Goal: Navigation & Orientation: Find specific page/section

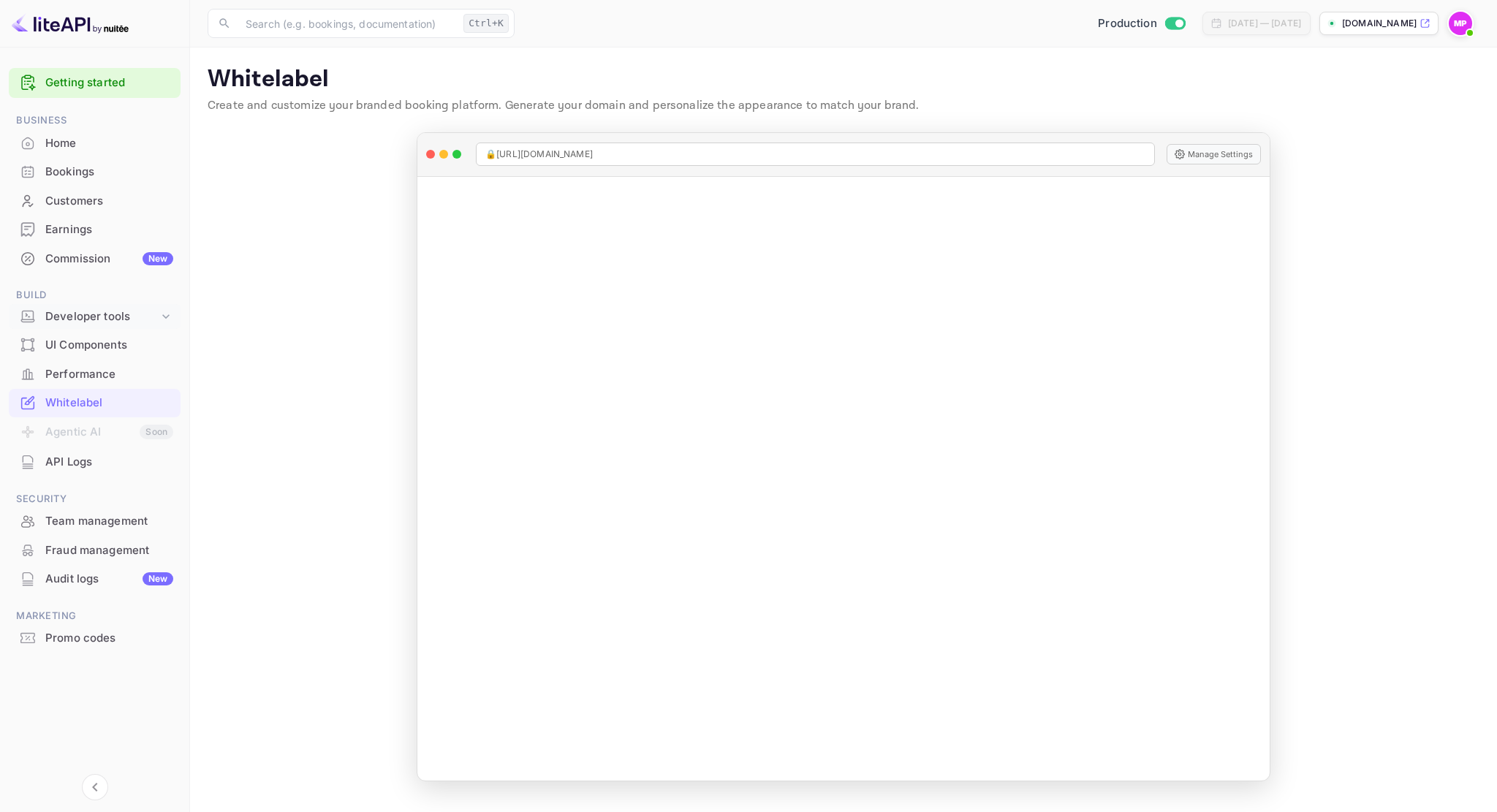
click at [112, 317] on div "Developer tools" at bounding box center [102, 317] width 113 height 17
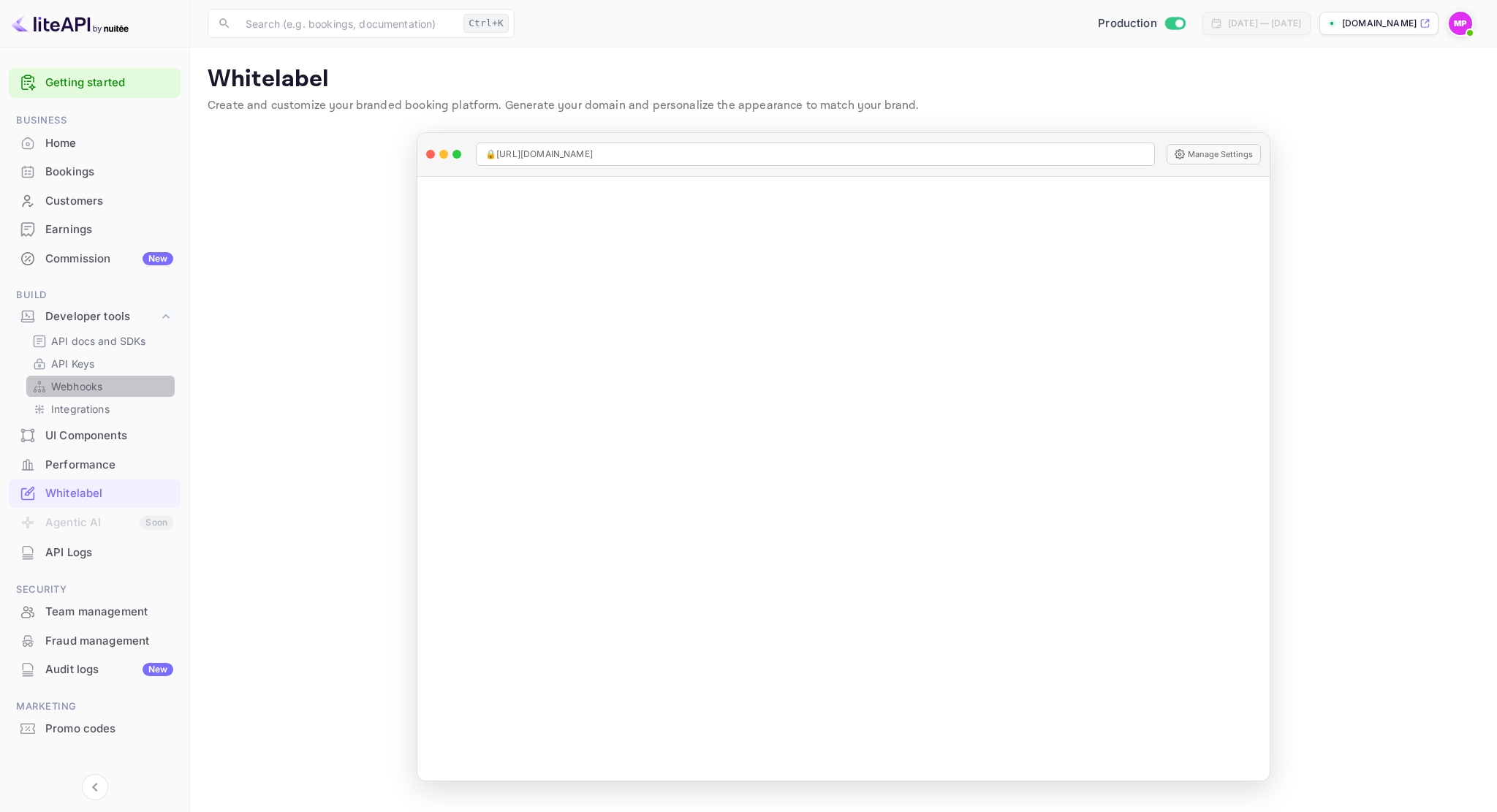
click at [89, 390] on p "Webhooks" at bounding box center [76, 386] width 51 height 15
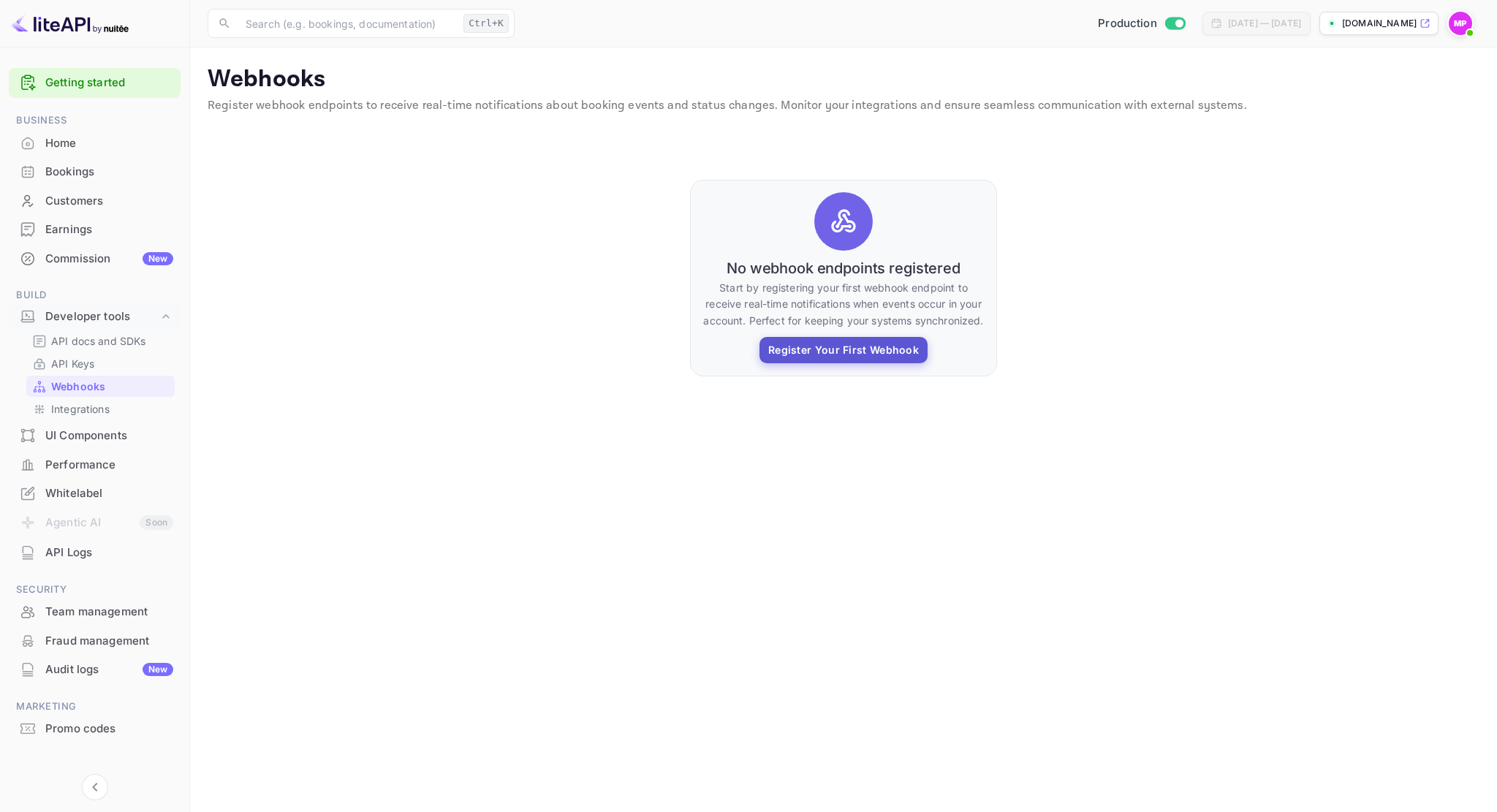
click at [857, 345] on button "Register Your First Webhook" at bounding box center [843, 350] width 168 height 26
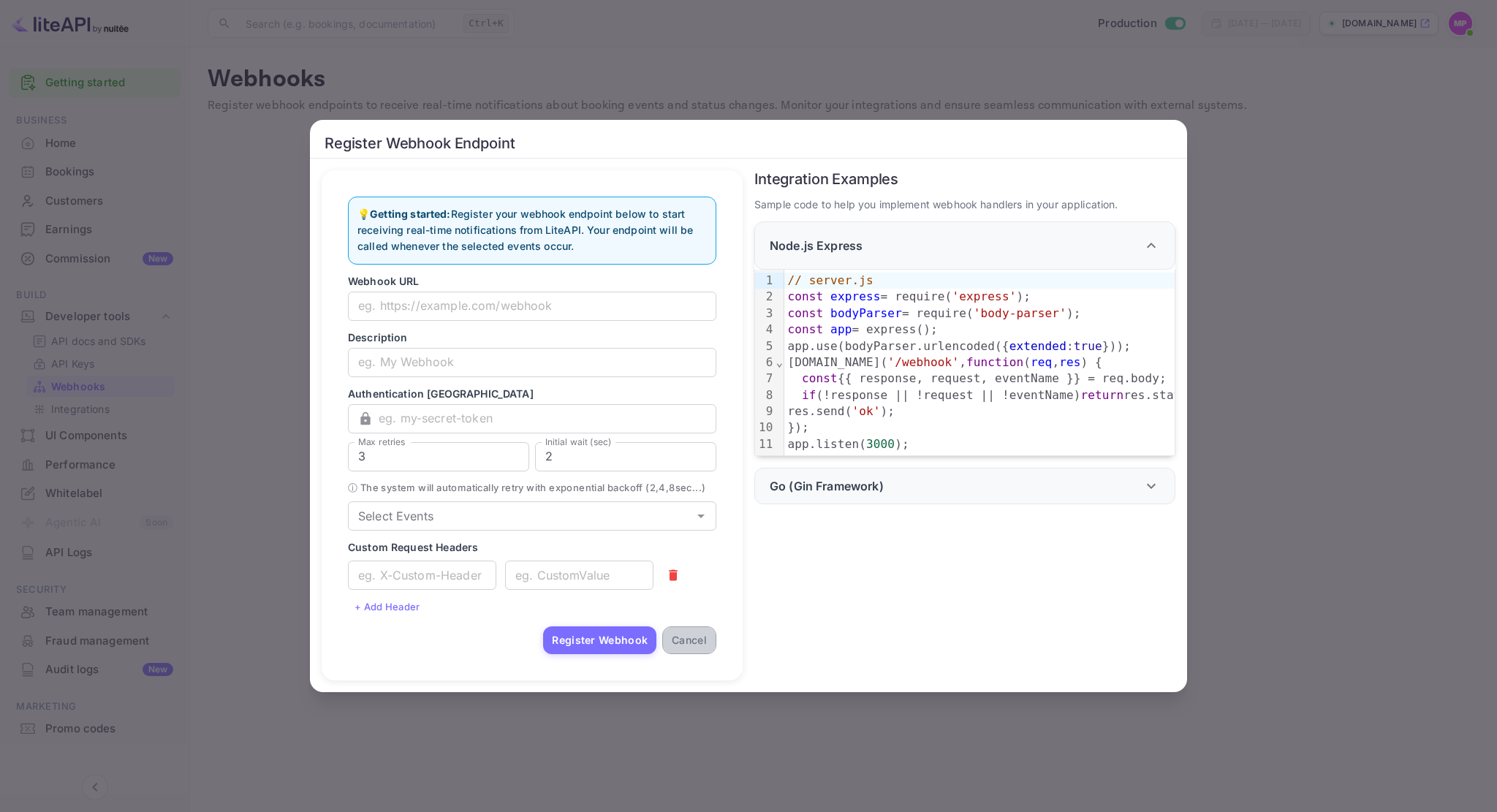
click at [698, 649] on button "Cancel" at bounding box center [689, 639] width 54 height 28
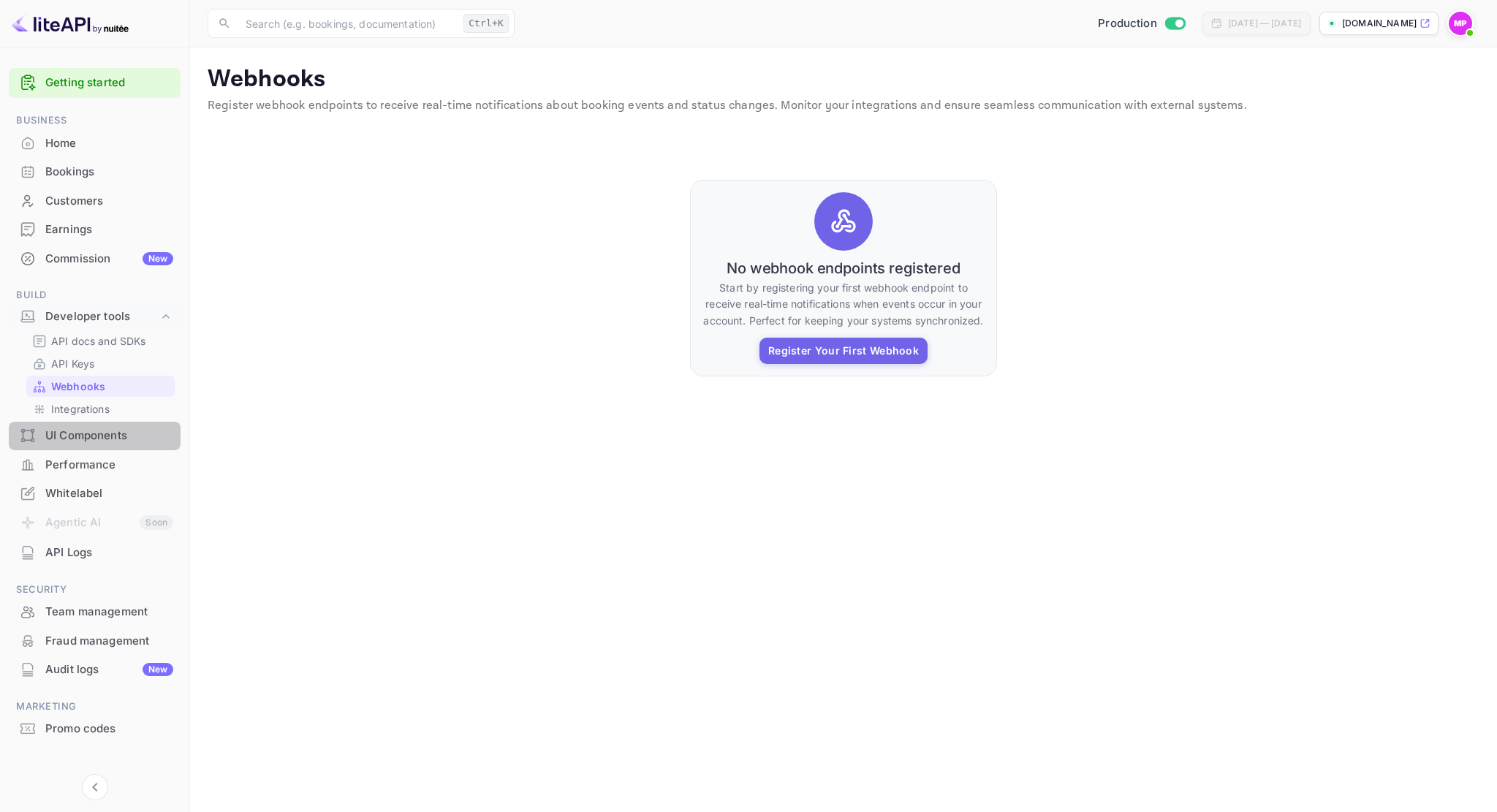
click at [94, 434] on div "UI Components" at bounding box center [109, 435] width 128 height 17
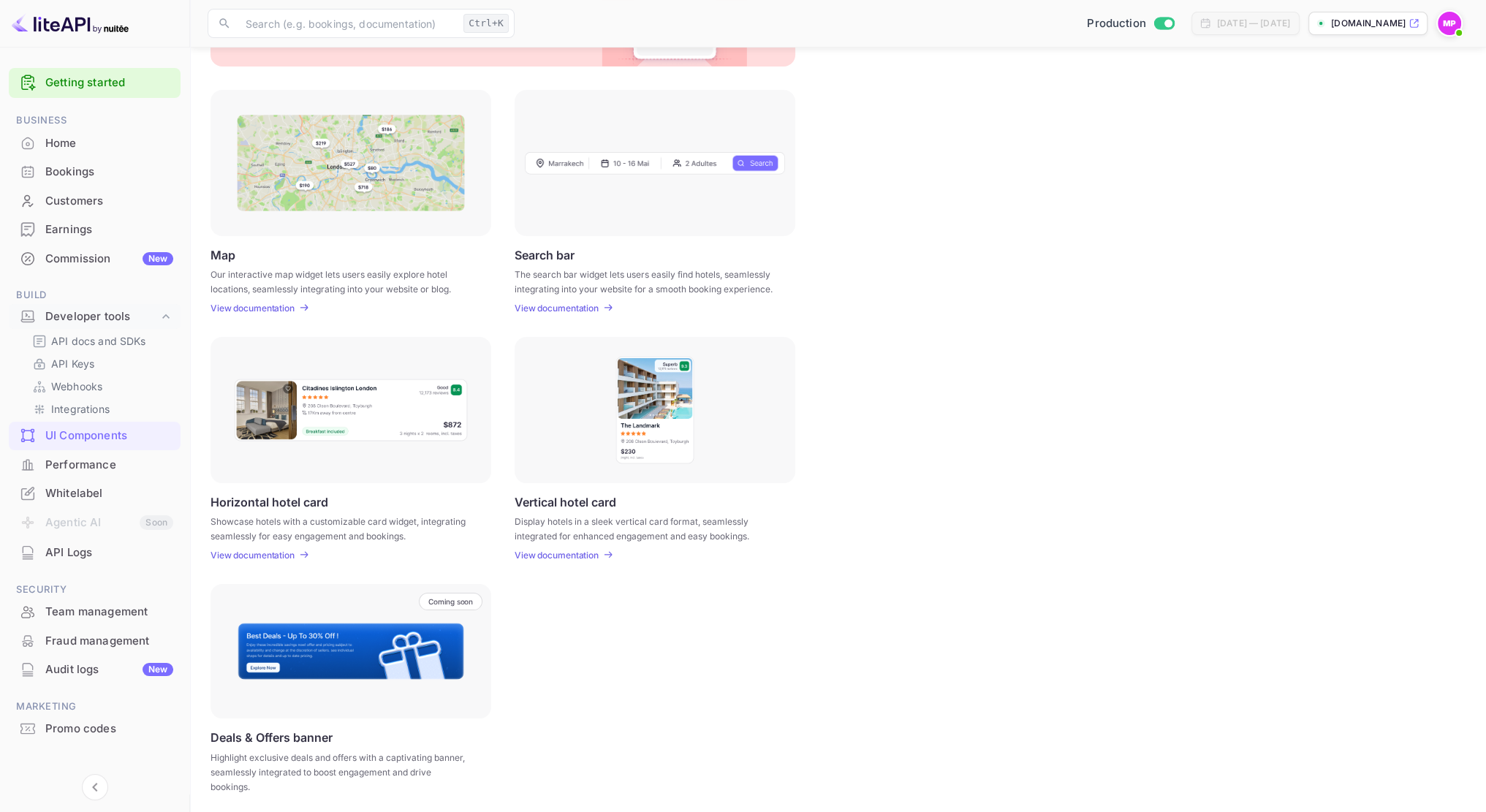
scroll to position [173, 0]
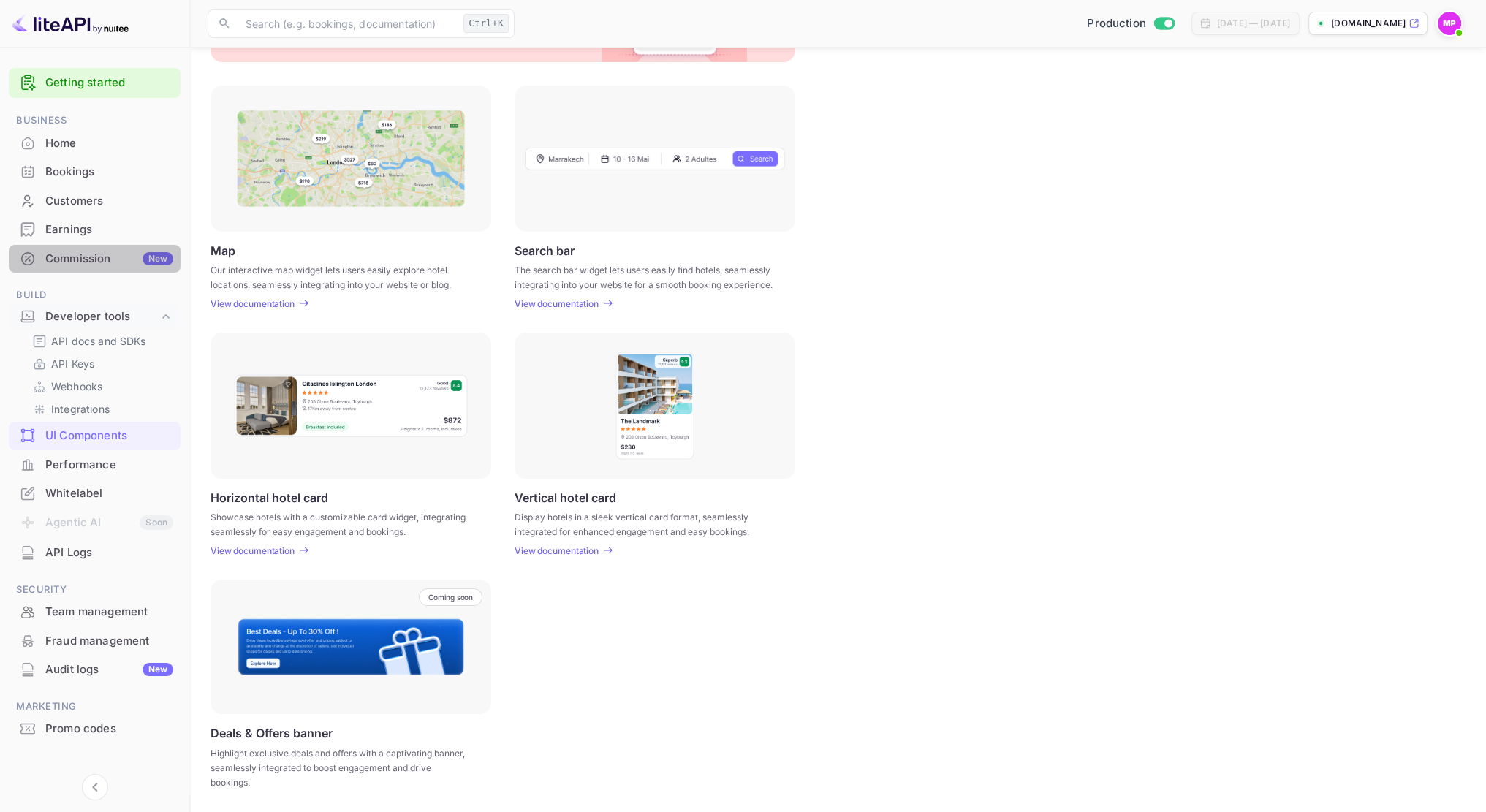
click at [88, 259] on div "Commission New" at bounding box center [109, 259] width 128 height 17
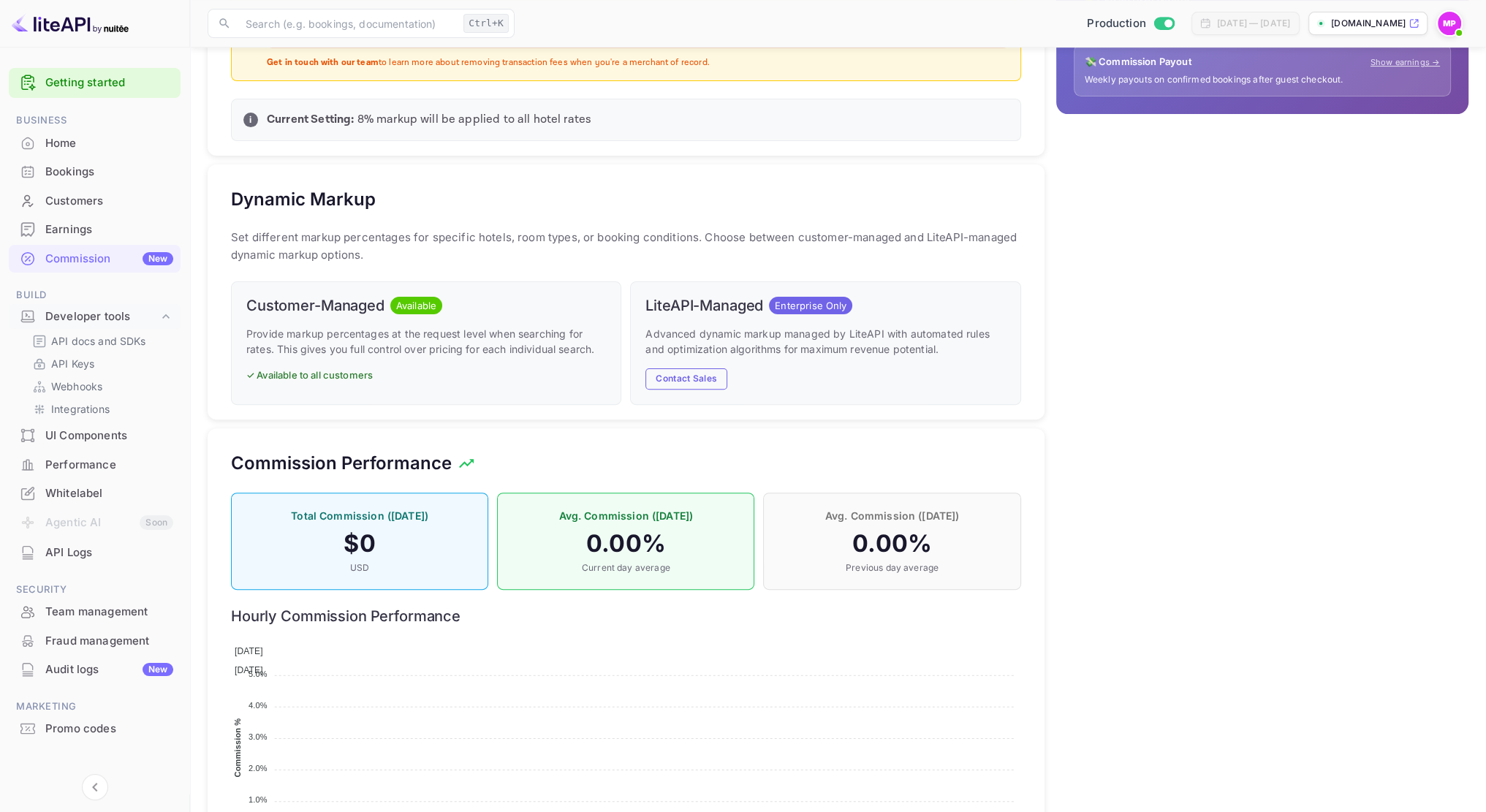
scroll to position [643, 0]
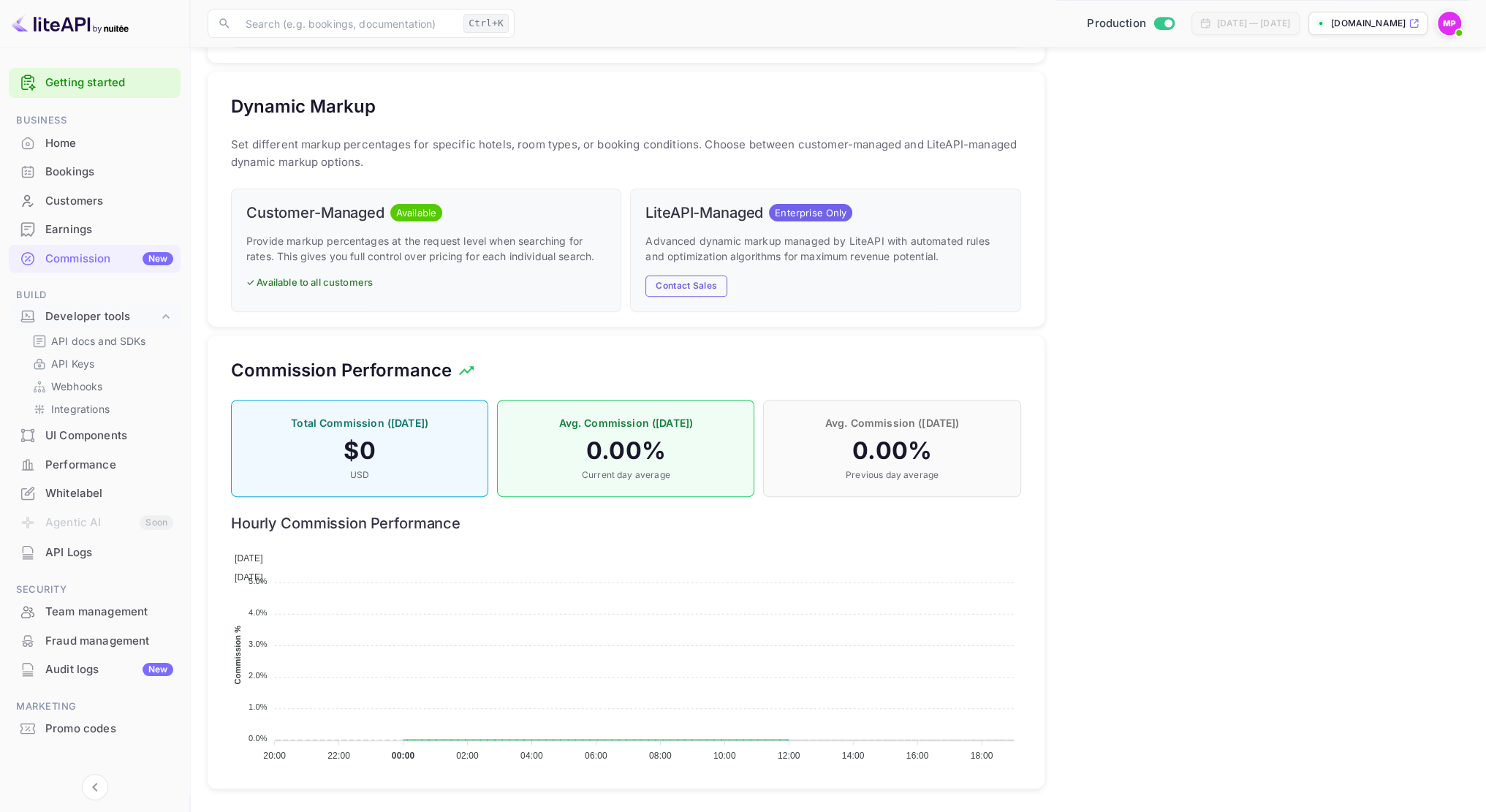
click at [1412, 21] on icon at bounding box center [1414, 22] width 11 height 10
click at [1371, 30] on p "[DOMAIN_NAME]" at bounding box center [1368, 23] width 75 height 13
